Goal: Transaction & Acquisition: Purchase product/service

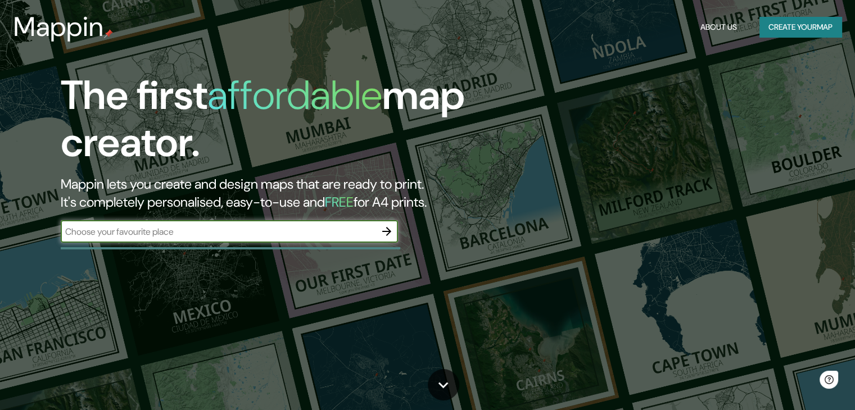
click at [318, 232] on input "text" at bounding box center [218, 231] width 315 height 13
type input "[STREET_ADDRESS]"
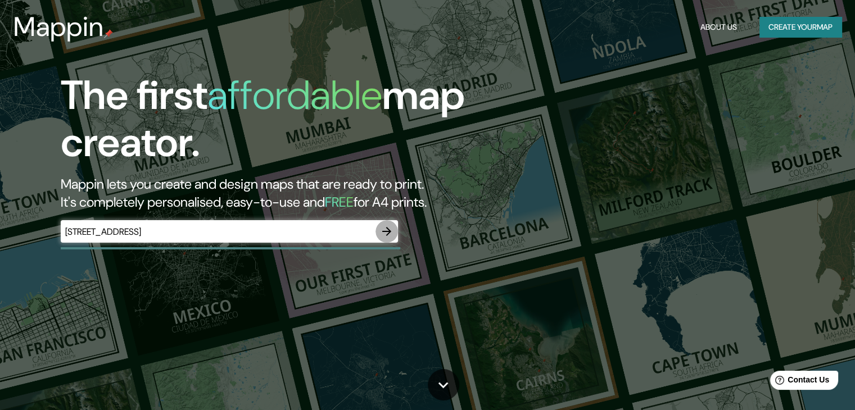
click at [389, 234] on icon "button" at bounding box center [386, 231] width 13 height 13
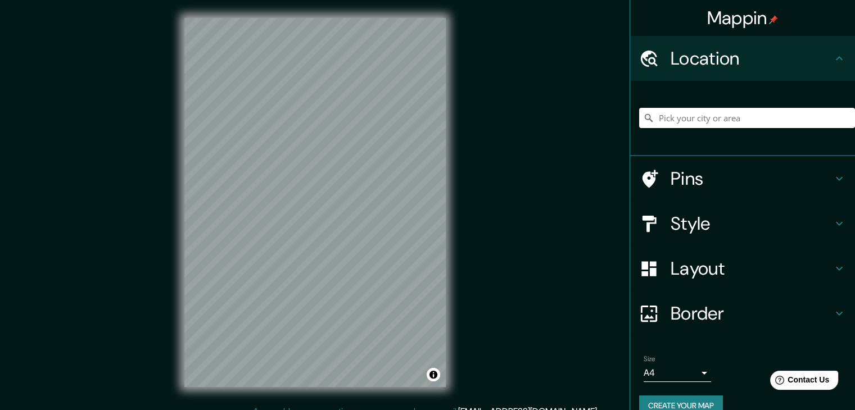
click at [670, 114] on input "Pick your city or area" at bounding box center [747, 118] width 216 height 20
paste input "[STREET_ADDRESS]"
type input "[STREET_ADDRESS]"
click at [734, 224] on h4 "Style" at bounding box center [751, 223] width 162 height 22
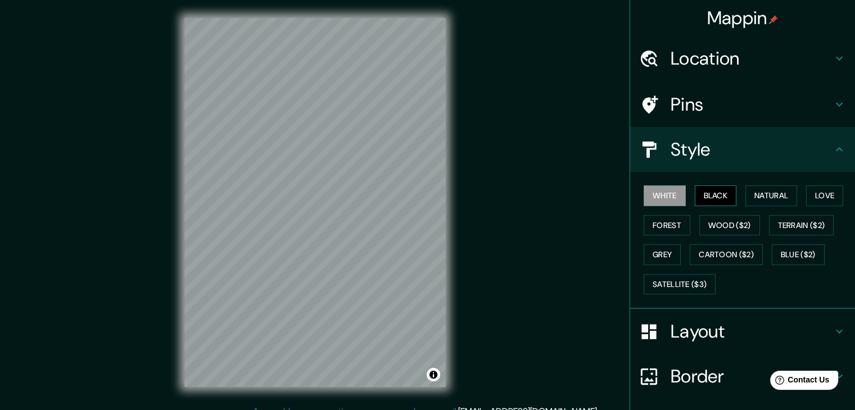
click at [710, 195] on button "Black" at bounding box center [716, 195] width 42 height 21
click at [752, 193] on button "Natural" at bounding box center [771, 195] width 52 height 21
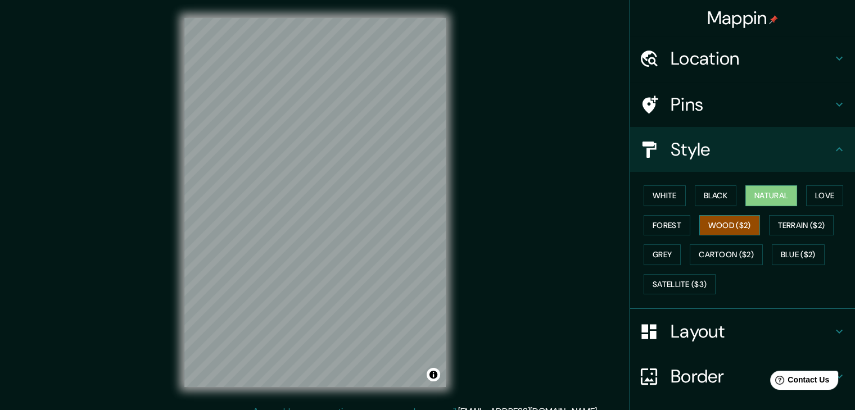
click at [728, 221] on button "Wood ($2)" at bounding box center [729, 225] width 61 height 21
click at [656, 224] on button "Forest" at bounding box center [666, 225] width 47 height 21
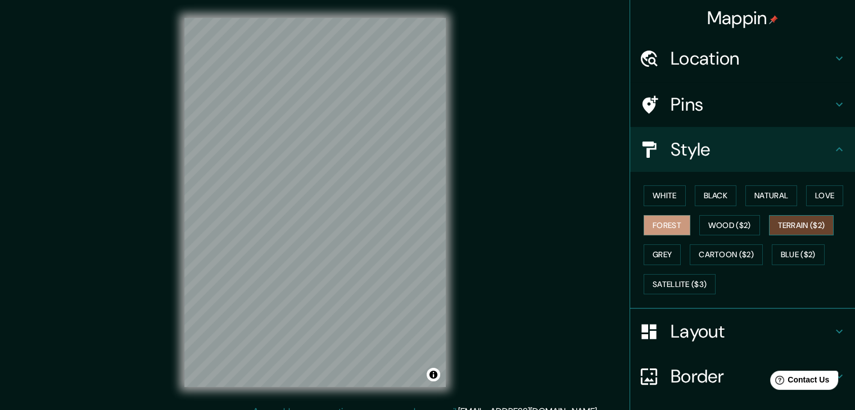
click at [805, 230] on button "Terrain ($2)" at bounding box center [801, 225] width 65 height 21
click at [786, 249] on button "Blue ($2)" at bounding box center [798, 254] width 53 height 21
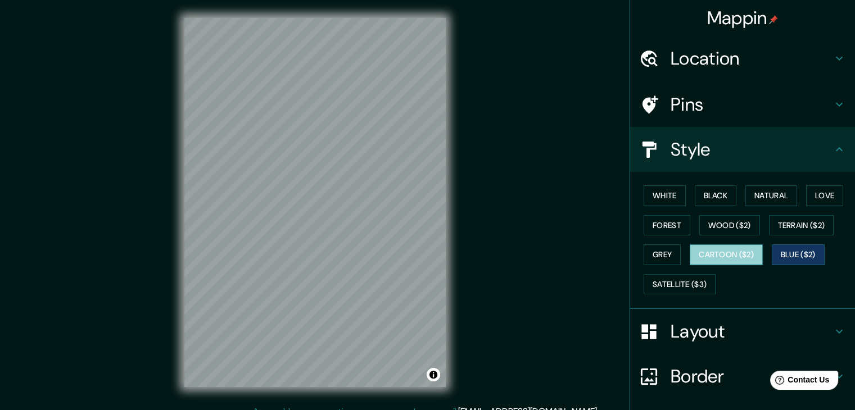
click at [719, 248] on button "Cartoon ($2)" at bounding box center [726, 254] width 73 height 21
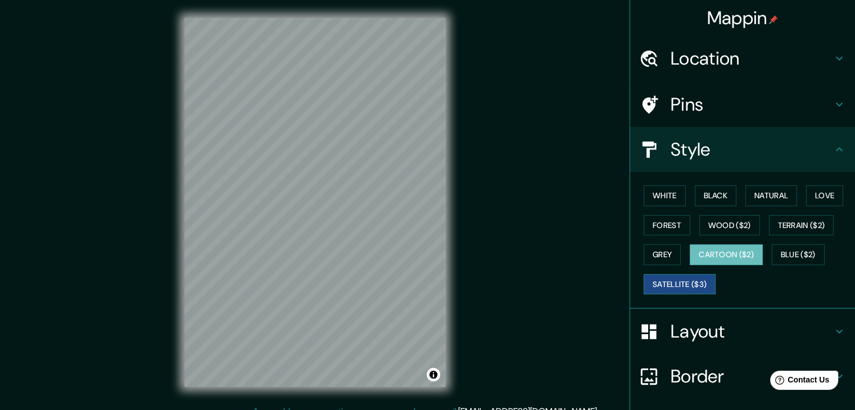
click at [688, 276] on button "Satellite ($3)" at bounding box center [679, 284] width 72 height 21
click at [646, 251] on button "Grey" at bounding box center [661, 254] width 37 height 21
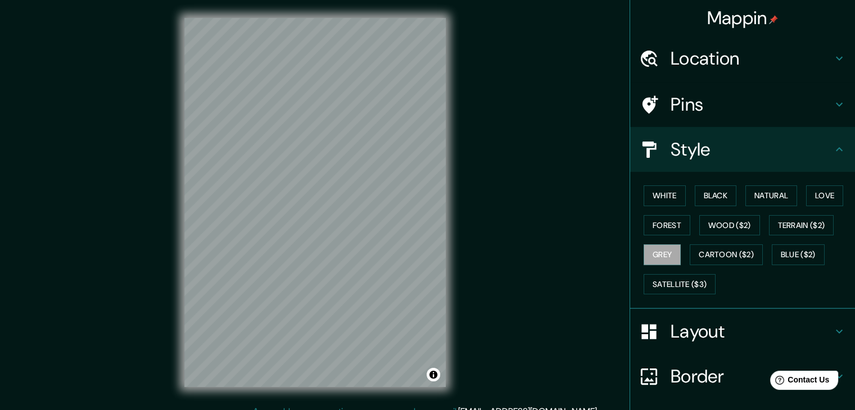
click at [799, 192] on div "White Black Natural Love Forest Wood ($2) Terrain ($2) Grey Cartoon ($2) Blue (…" at bounding box center [747, 240] width 216 height 118
click at [771, 194] on button "Natural" at bounding box center [771, 195] width 52 height 21
click at [821, 187] on button "Love" at bounding box center [824, 195] width 37 height 21
click at [810, 216] on button "Terrain ($2)" at bounding box center [801, 225] width 65 height 21
click at [660, 252] on button "Grey" at bounding box center [661, 254] width 37 height 21
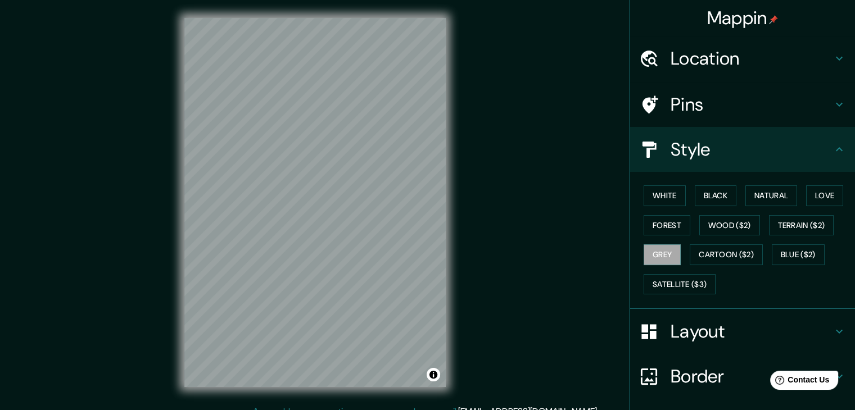
click at [751, 329] on h4 "Layout" at bounding box center [751, 331] width 162 height 22
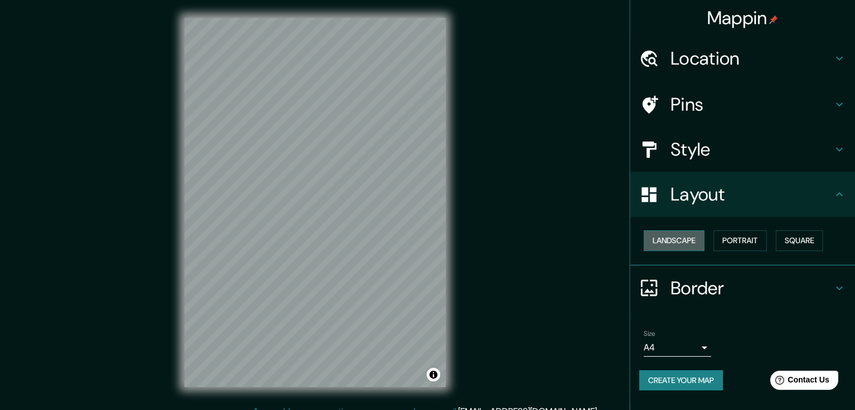
click at [692, 240] on button "Landscape" at bounding box center [673, 240] width 61 height 21
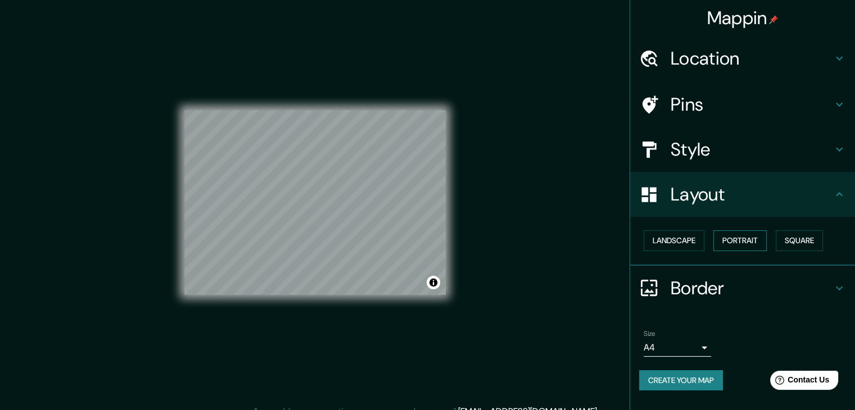
click at [725, 236] on button "Portrait" at bounding box center [739, 240] width 53 height 21
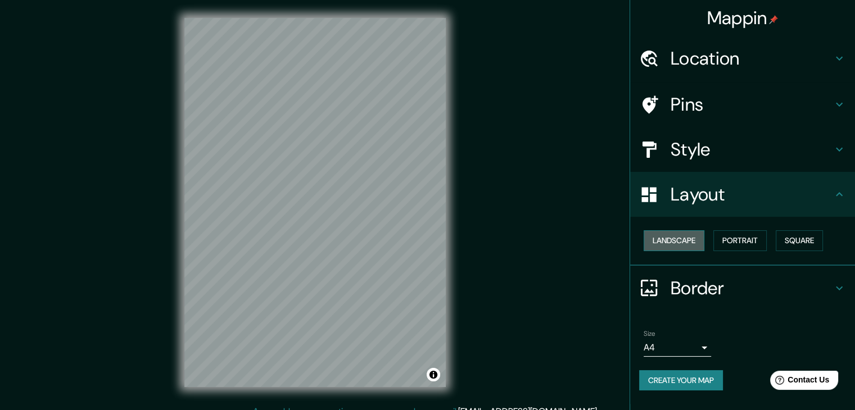
click at [683, 240] on button "Landscape" at bounding box center [673, 240] width 61 height 21
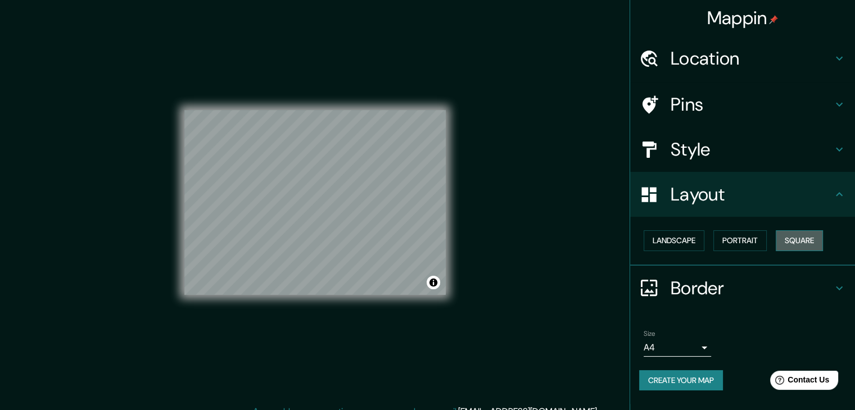
click at [781, 234] on button "Square" at bounding box center [798, 240] width 47 height 21
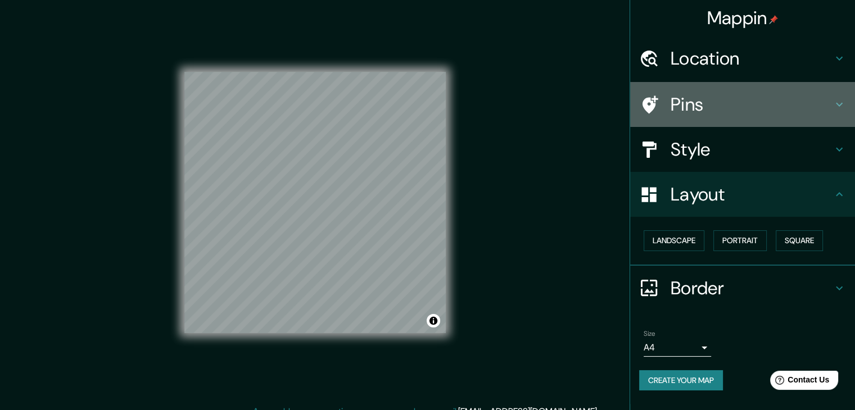
click at [775, 110] on h4 "Pins" at bounding box center [751, 104] width 162 height 22
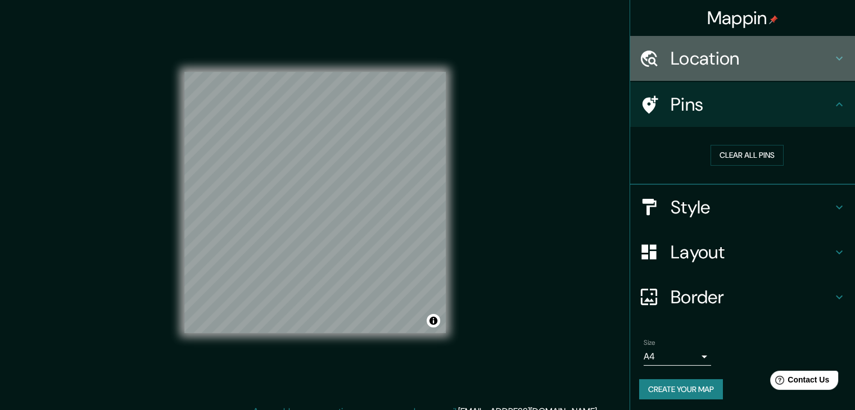
click at [761, 63] on h4 "Location" at bounding box center [751, 58] width 162 height 22
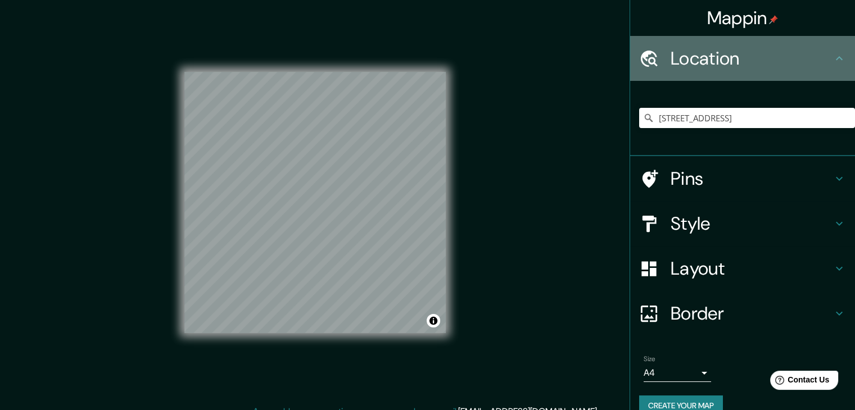
click at [761, 63] on h4 "Location" at bounding box center [751, 58] width 162 height 22
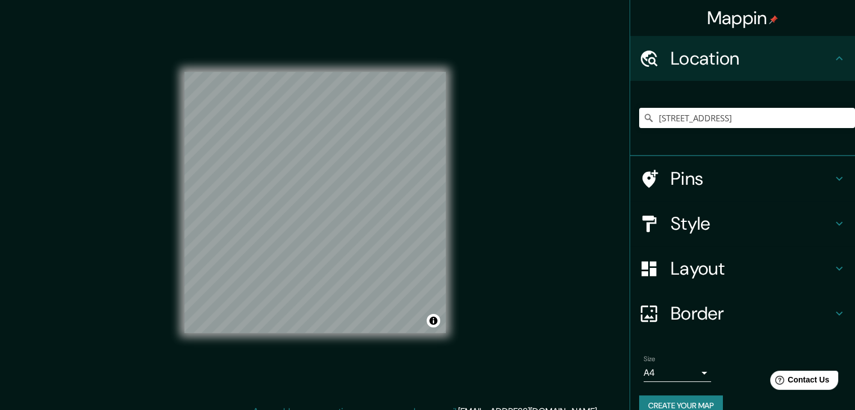
click at [715, 187] on h4 "Pins" at bounding box center [751, 178] width 162 height 22
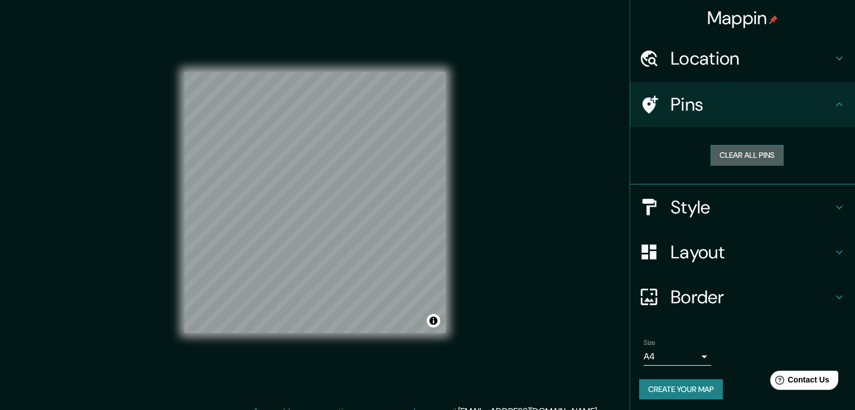
click at [713, 152] on button "Clear all pins" at bounding box center [746, 155] width 73 height 21
click at [700, 206] on h4 "Style" at bounding box center [751, 207] width 162 height 22
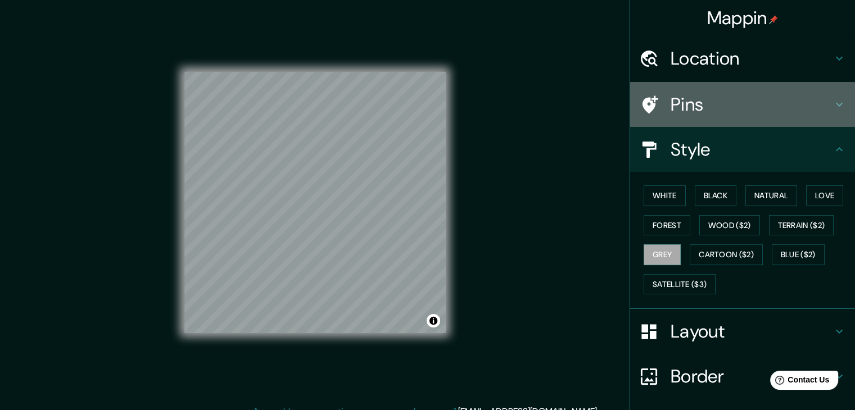
click at [654, 111] on div at bounding box center [654, 105] width 31 height 20
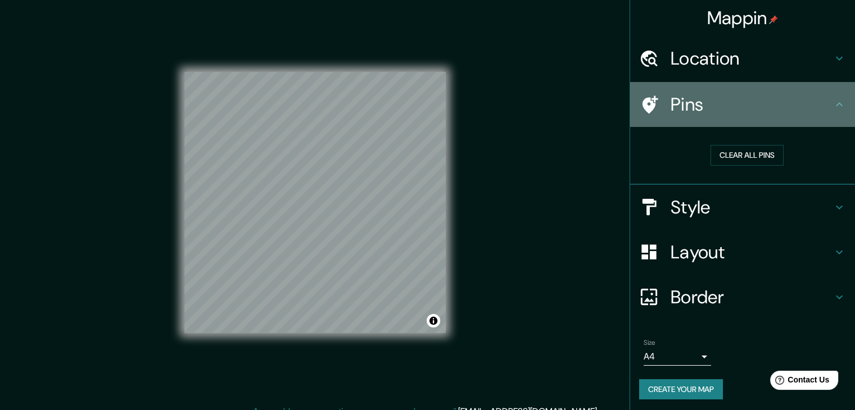
click at [639, 103] on icon at bounding box center [649, 105] width 20 height 20
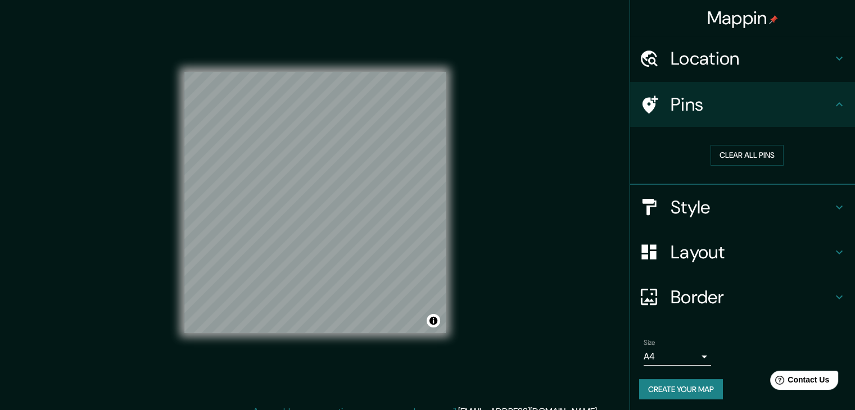
click at [824, 94] on div "Pins" at bounding box center [742, 104] width 225 height 45
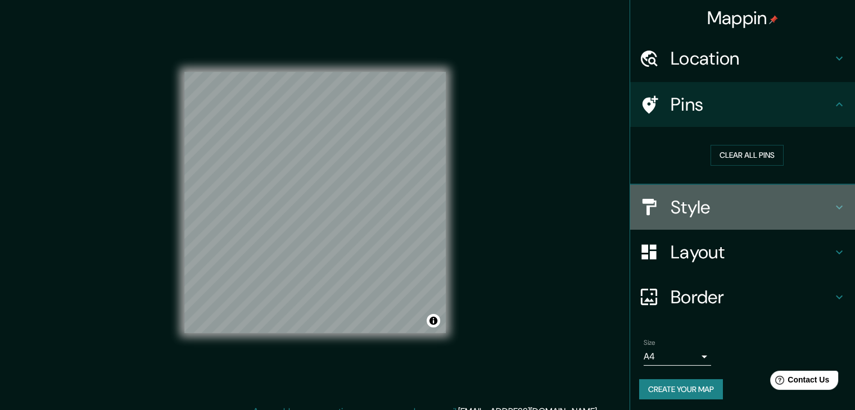
click at [716, 210] on h4 "Style" at bounding box center [751, 207] width 162 height 22
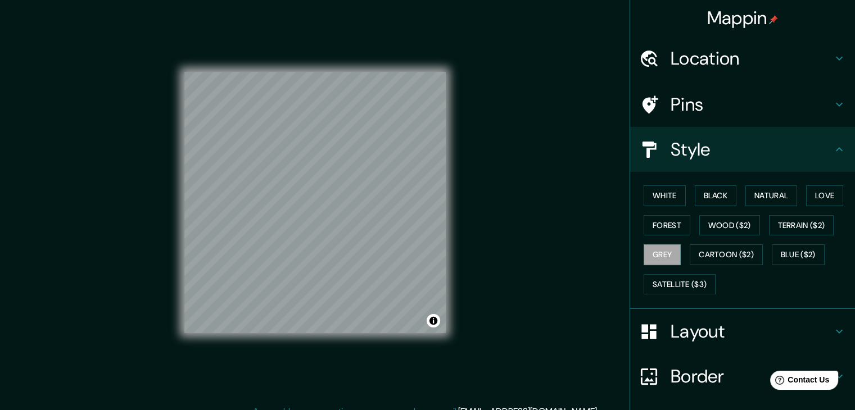
click at [743, 332] on h4 "Layout" at bounding box center [751, 331] width 162 height 22
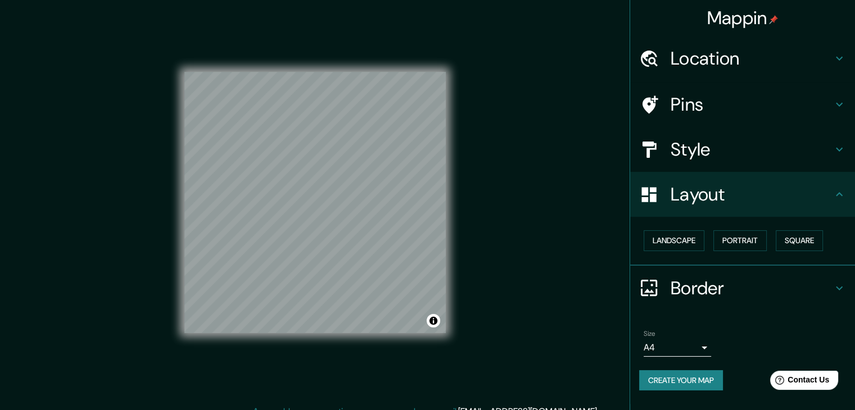
click at [726, 289] on h4 "Border" at bounding box center [751, 288] width 162 height 22
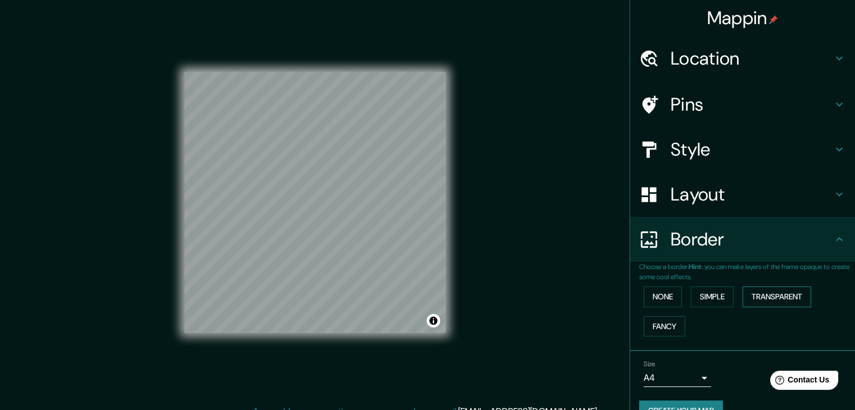
click at [760, 300] on button "Transparent" at bounding box center [776, 297] width 69 height 21
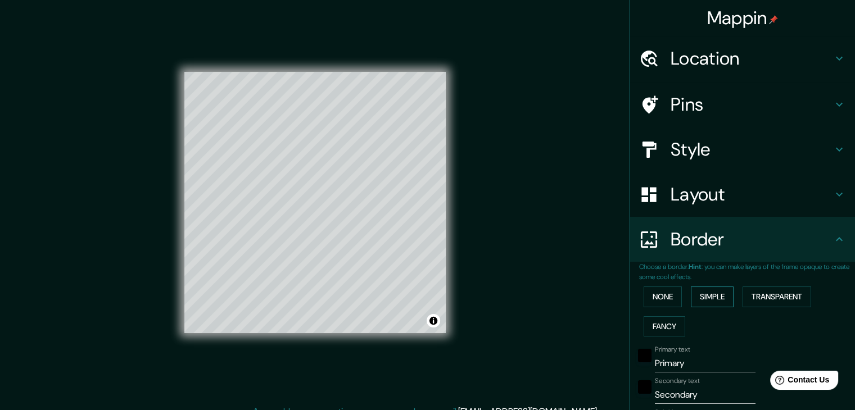
click at [697, 295] on button "Simple" at bounding box center [712, 297] width 43 height 21
click at [653, 291] on button "None" at bounding box center [662, 297] width 38 height 21
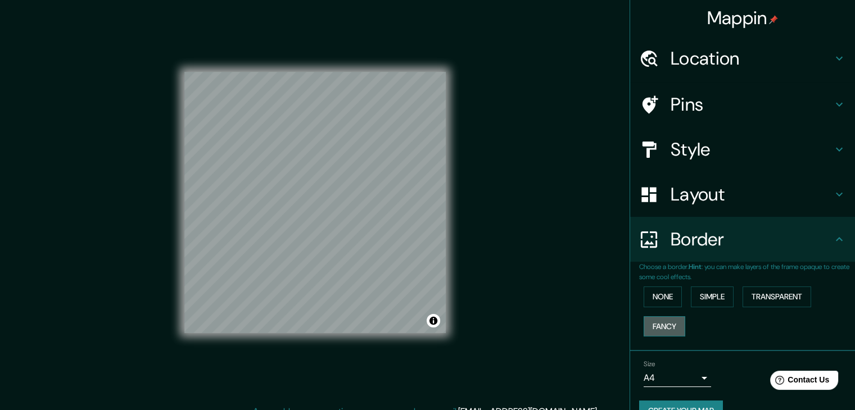
click at [663, 320] on button "Fancy" at bounding box center [664, 326] width 42 height 21
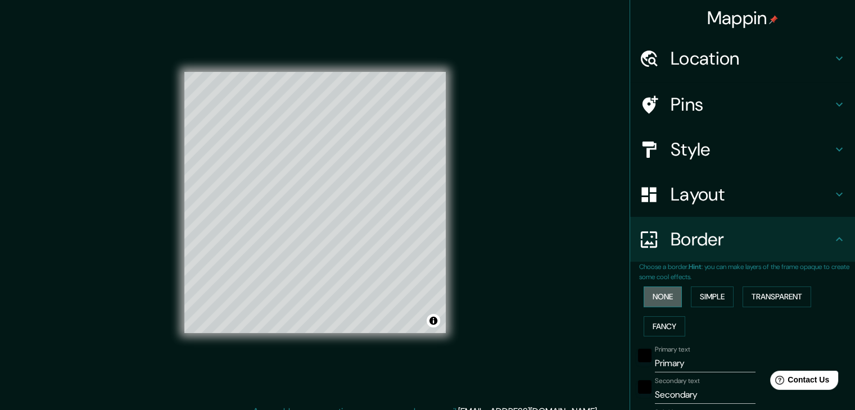
click at [651, 291] on button "None" at bounding box center [662, 297] width 38 height 21
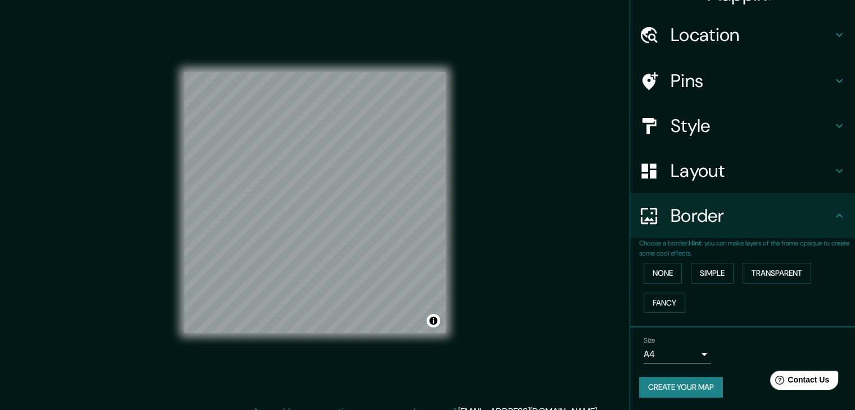
scroll to position [13, 0]
